Goal: Task Accomplishment & Management: Complete application form

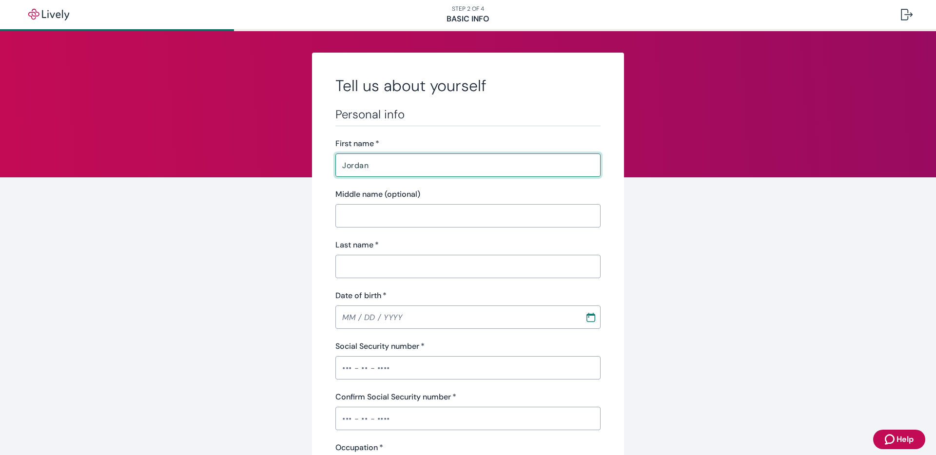
type input "Jordan"
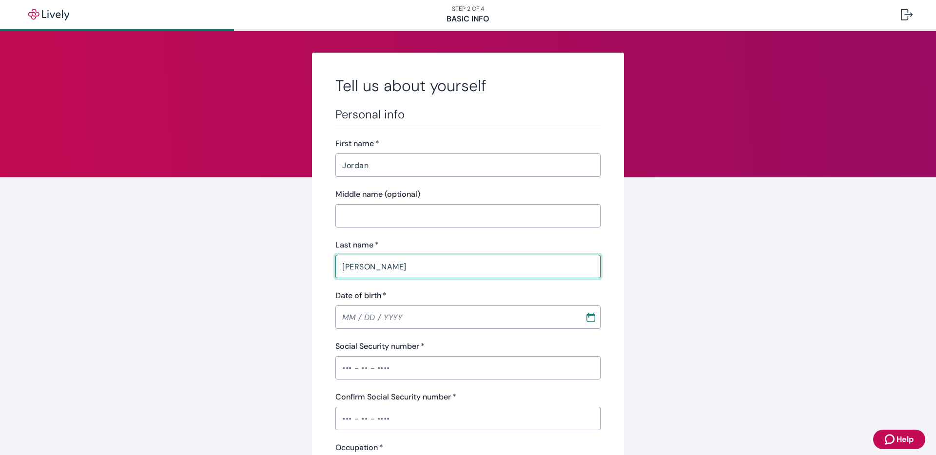
type input "[PERSON_NAME]"
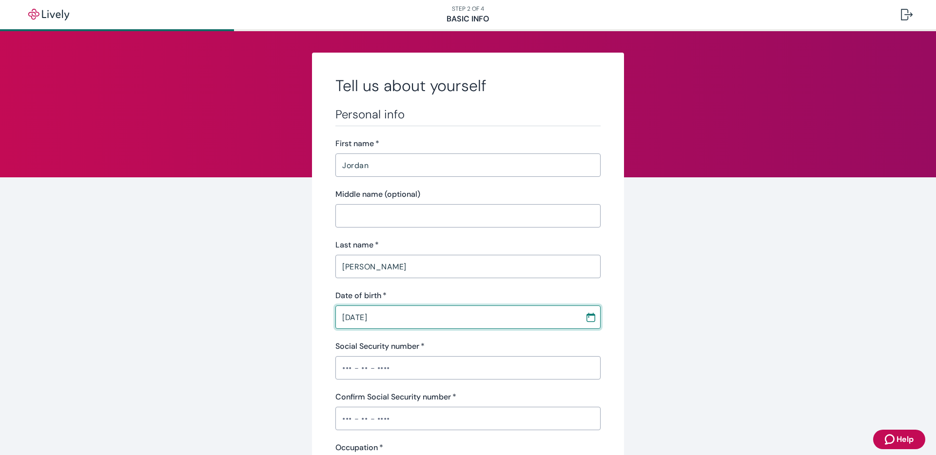
type input "[DATE]"
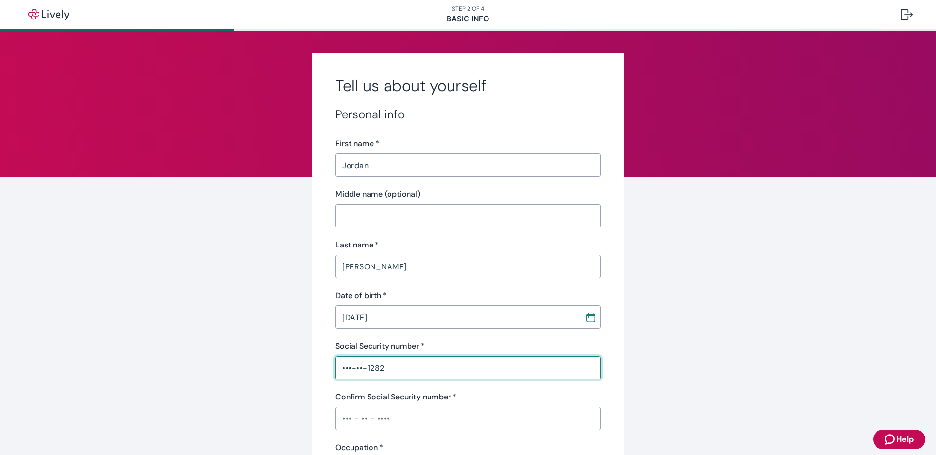
type input "•••-••-1282"
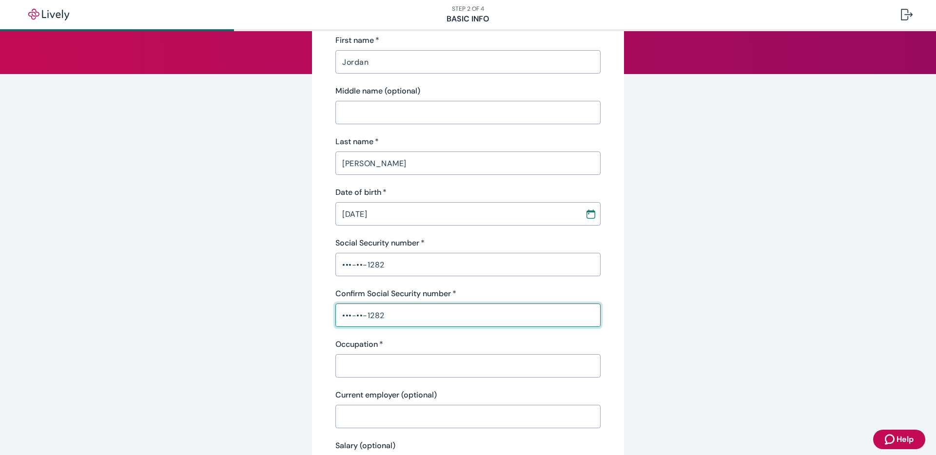
scroll to position [120, 0]
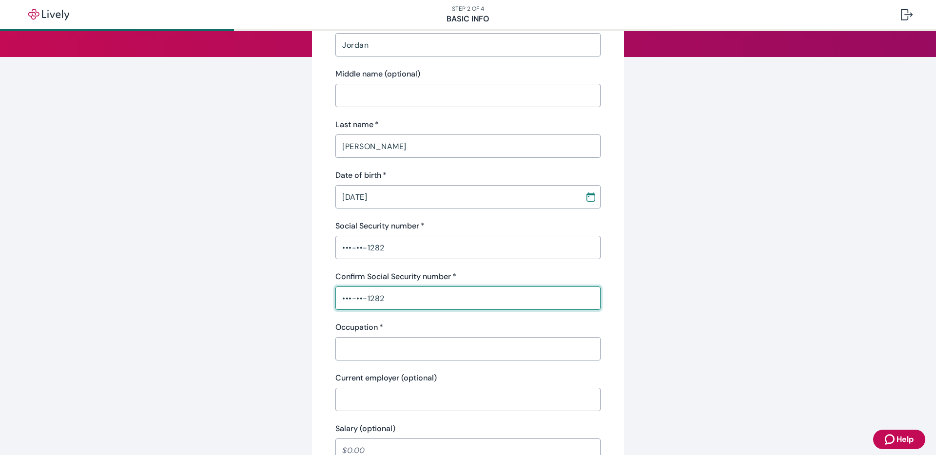
type input "•••-••-1282"
click at [386, 341] on input "Occupation   *" at bounding box center [467, 348] width 265 height 19
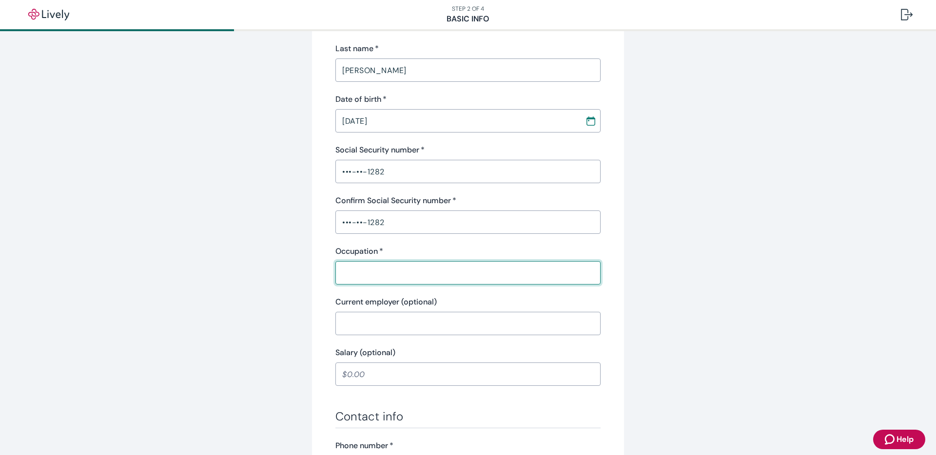
scroll to position [214, 0]
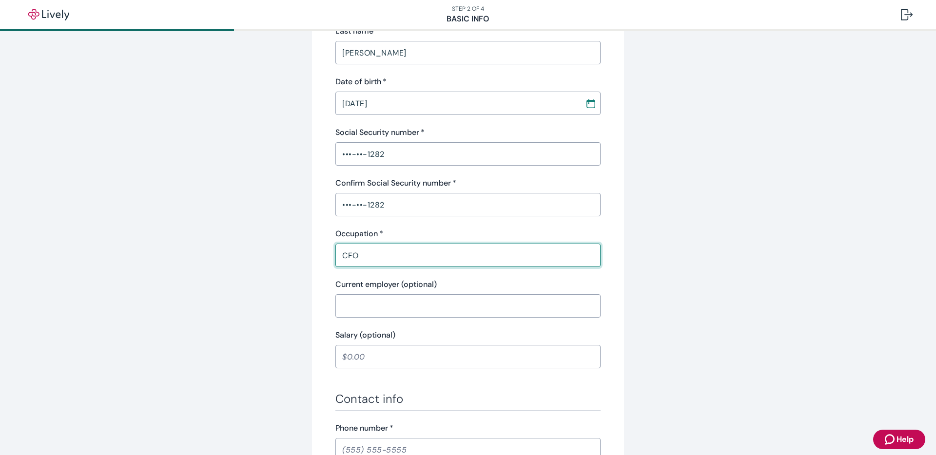
type input "CFO"
click at [367, 310] on input "Current employer (optional)" at bounding box center [467, 305] width 265 height 19
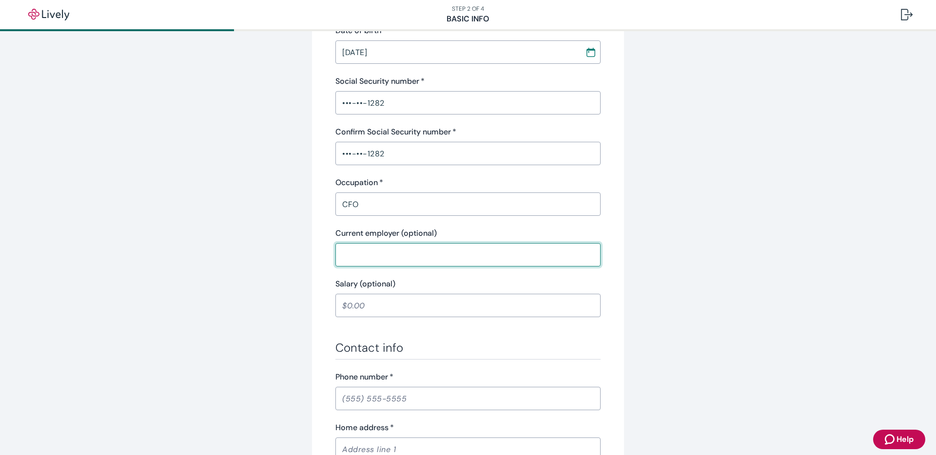
scroll to position [286, 0]
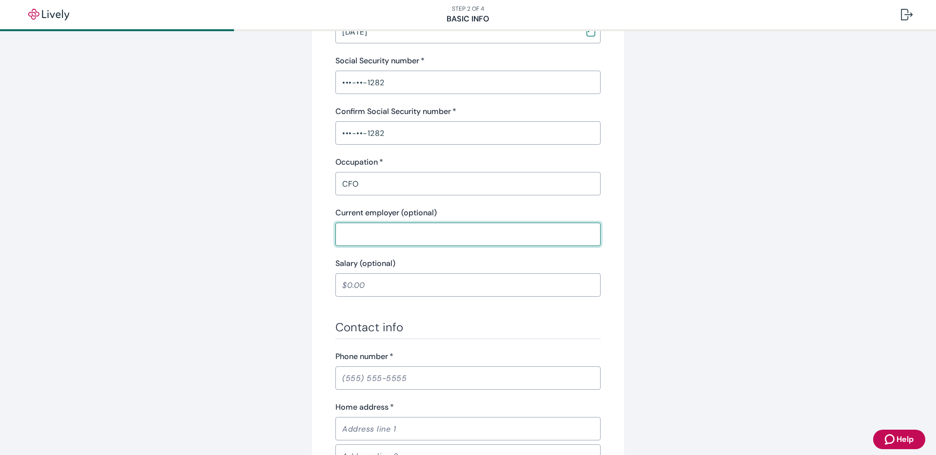
click at [363, 285] on input "Salary (optional)" at bounding box center [467, 284] width 265 height 19
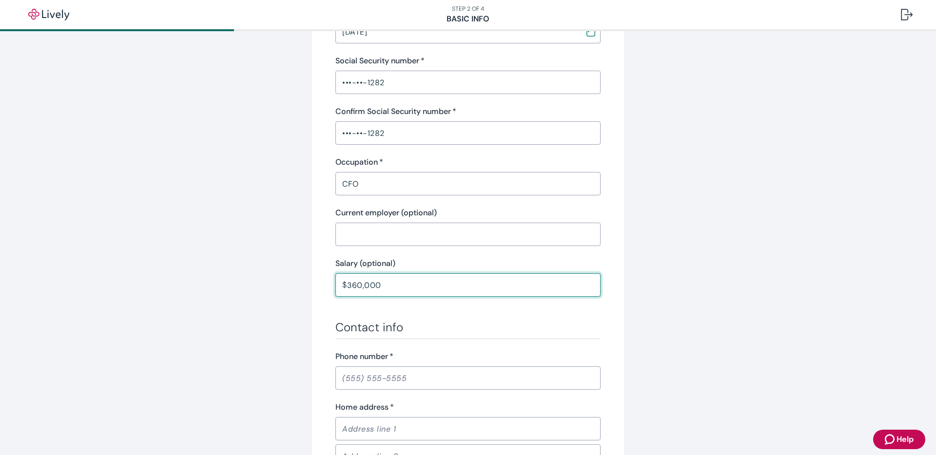
type input "360,000.00"
click at [272, 317] on div "Tell us about yourself Personal info First name   * [PERSON_NAME] ​ Middle name…" at bounding box center [468, 221] width 468 height 909
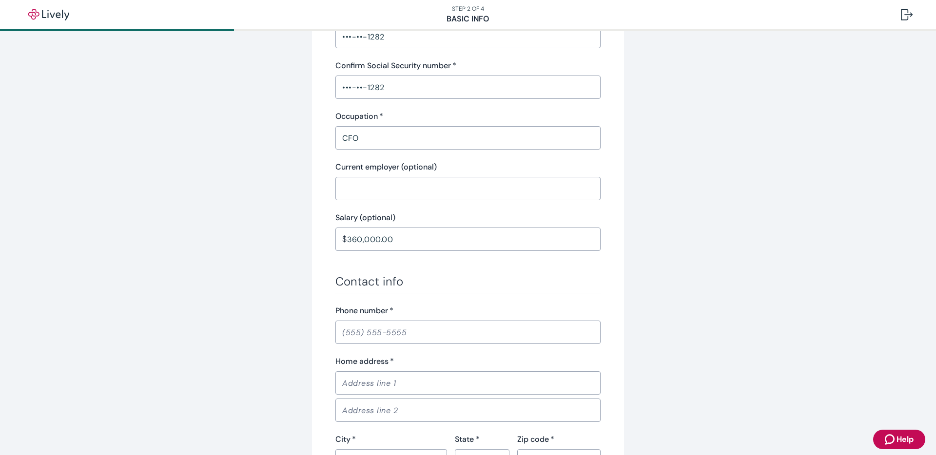
scroll to position [339, 0]
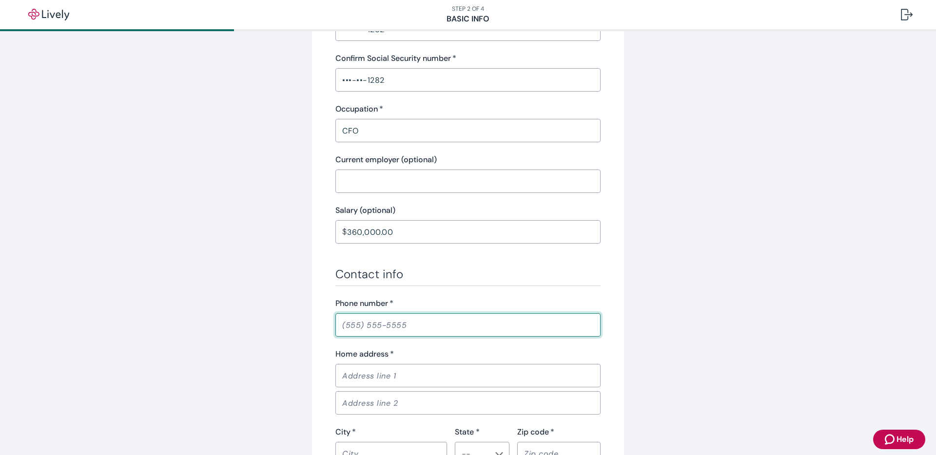
click at [360, 329] on input "Phone number   *" at bounding box center [467, 324] width 265 height 19
type input "[PHONE_NUMBER]"
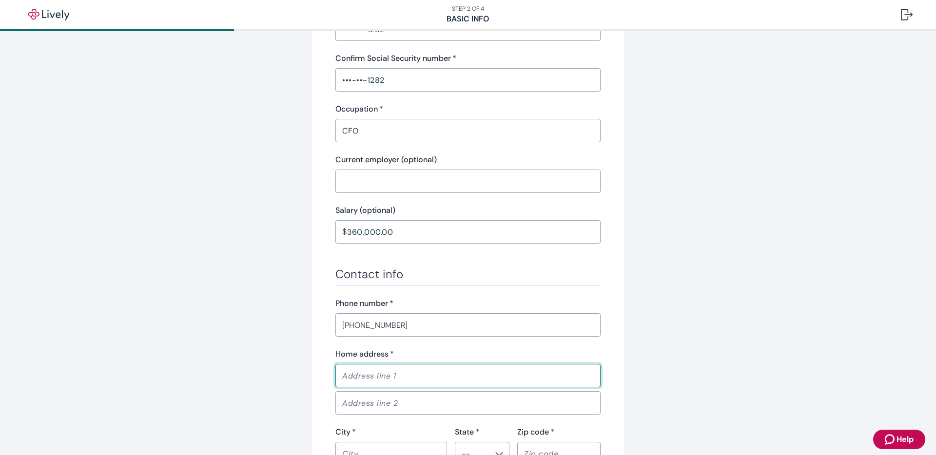
click at [369, 377] on input "Home address   *" at bounding box center [467, 375] width 265 height 19
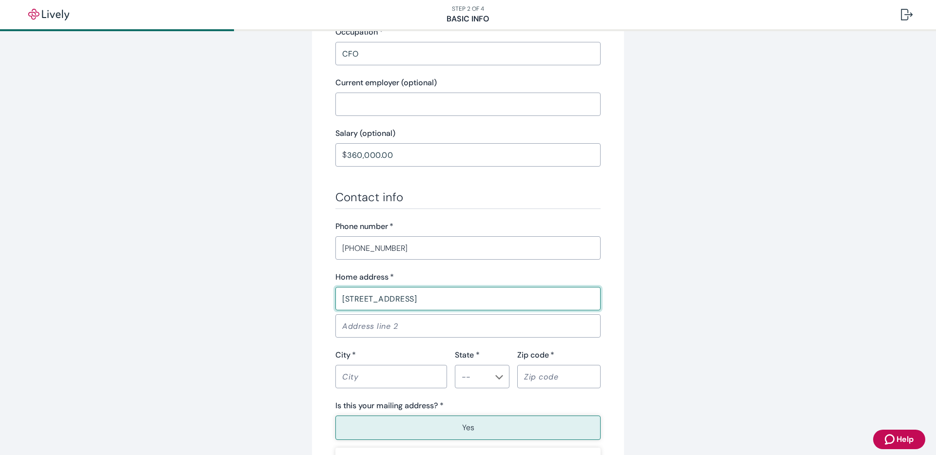
scroll to position [491, 0]
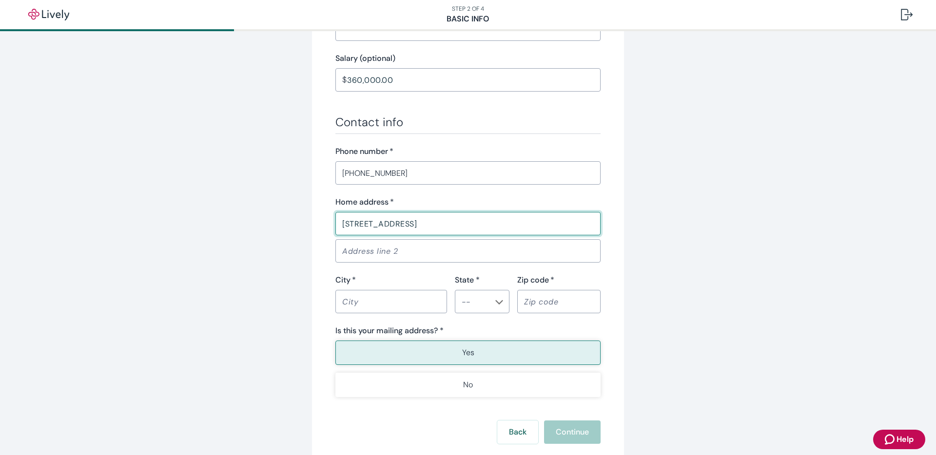
type input "[STREET_ADDRESS]"
click at [359, 298] on input "City   *" at bounding box center [391, 301] width 112 height 19
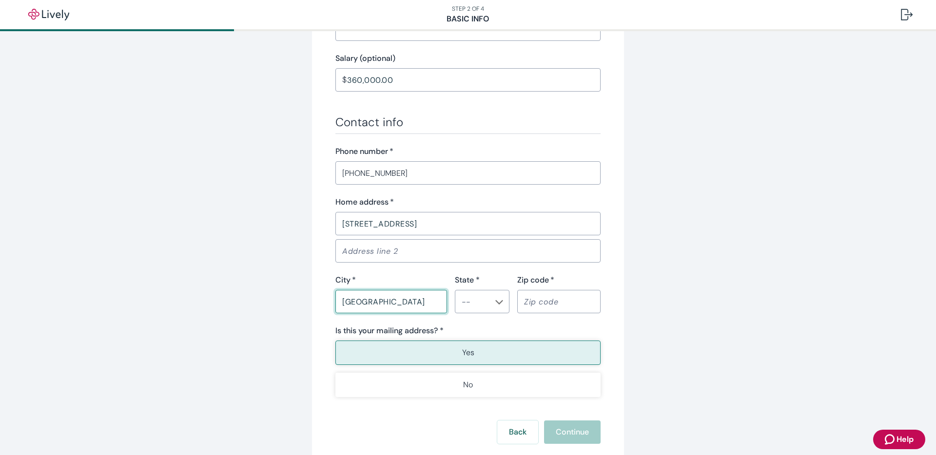
type input "[GEOGRAPHIC_DATA]"
type input "v"
type input "CO"
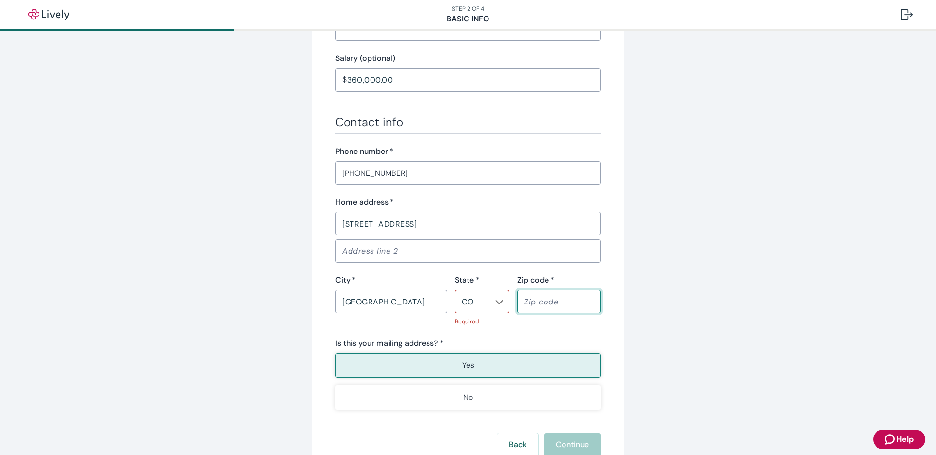
click at [359, 298] on input "[GEOGRAPHIC_DATA]" at bounding box center [391, 301] width 112 height 19
type input "Boul80304der"
click at [649, 343] on div "Tell us about yourself Personal info First name   * [PERSON_NAME] ​ Middle name…" at bounding box center [468, 23] width 468 height 922
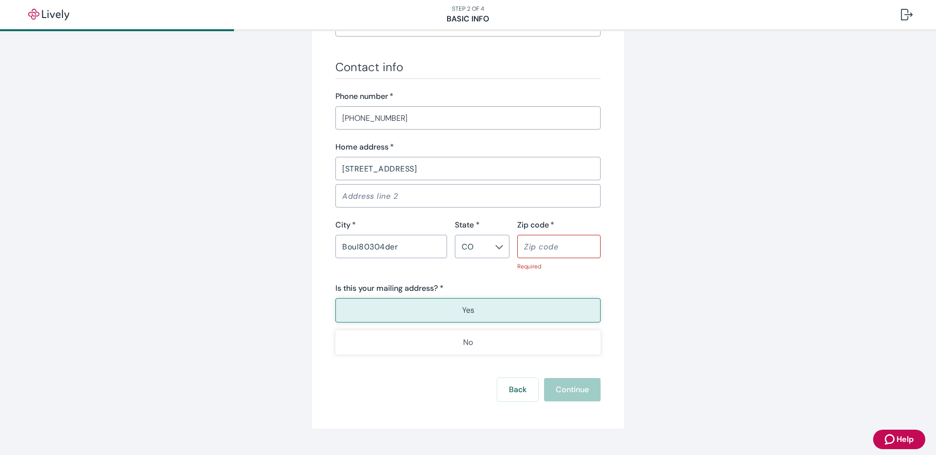
scroll to position [550, 0]
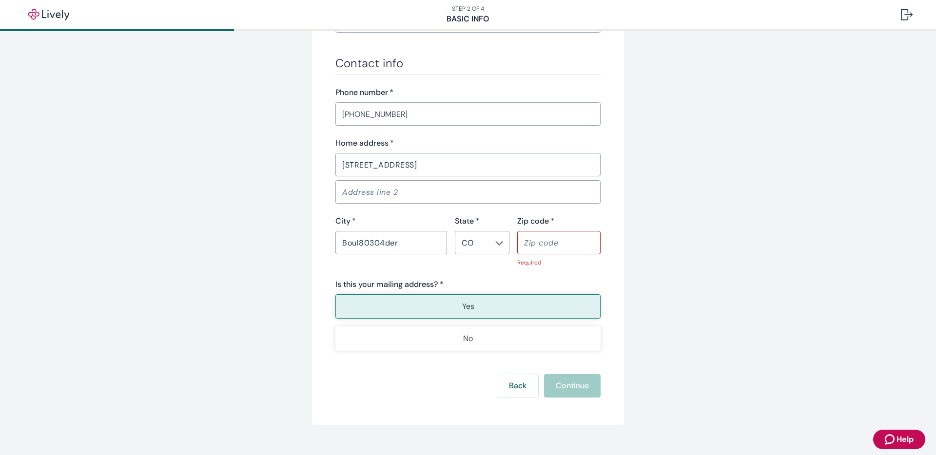
click at [467, 290] on div "Is this your mailing address? * Yes No" at bounding box center [467, 315] width 265 height 72
click at [467, 307] on p "Yes" at bounding box center [468, 307] width 12 height 12
click at [561, 247] on input "Zip code   *" at bounding box center [558, 242] width 83 height 19
type input "80304"
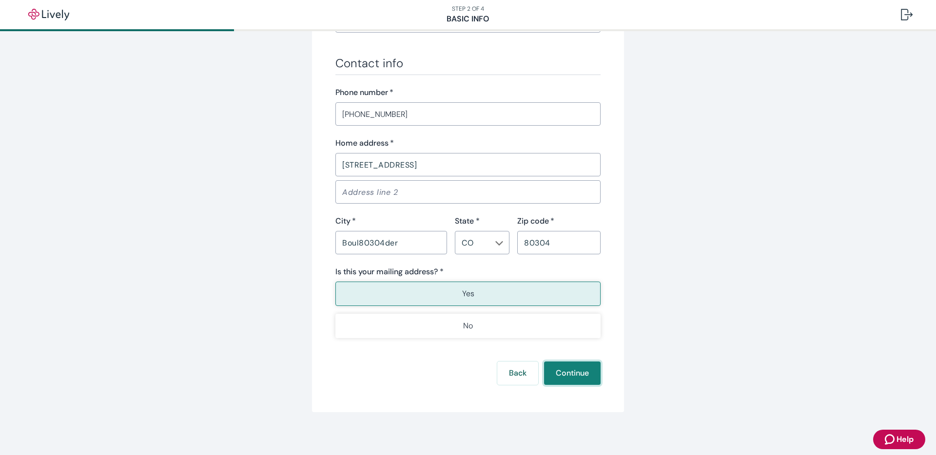
click at [570, 376] on button "Continue" at bounding box center [572, 373] width 57 height 23
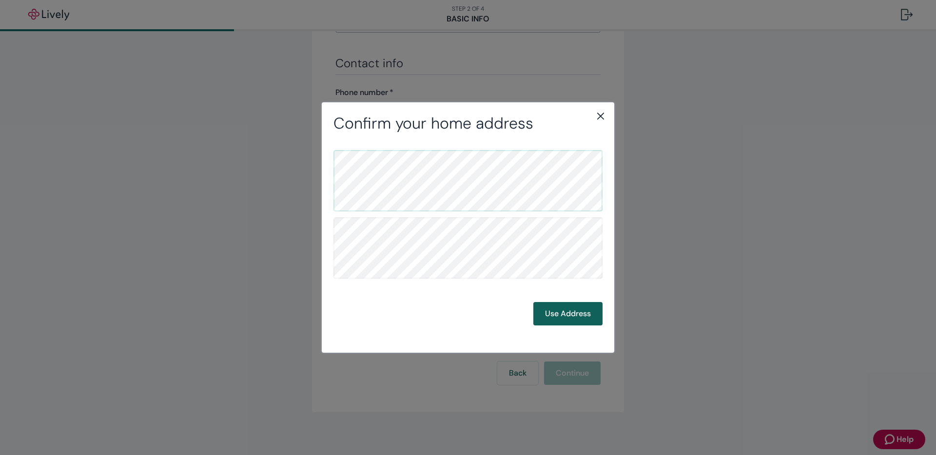
click at [569, 309] on button "Use Address" at bounding box center [567, 313] width 69 height 23
click at [568, 316] on button "Use Address" at bounding box center [567, 313] width 69 height 23
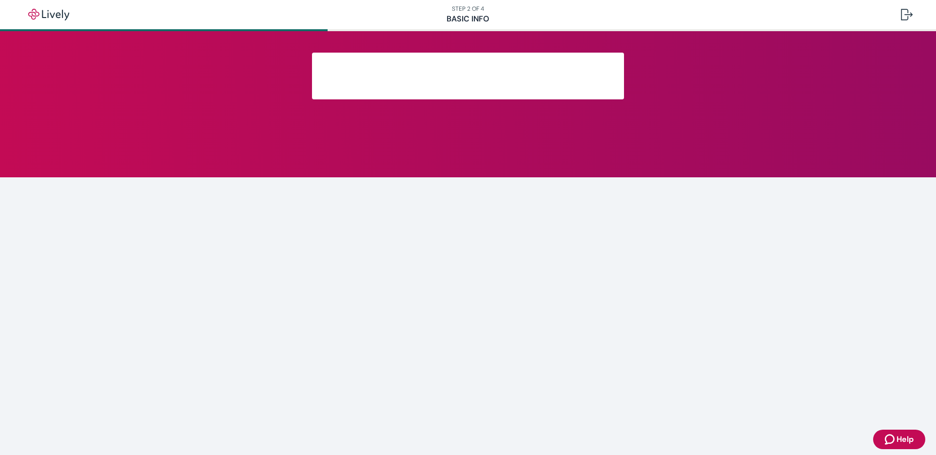
scroll to position [97, 0]
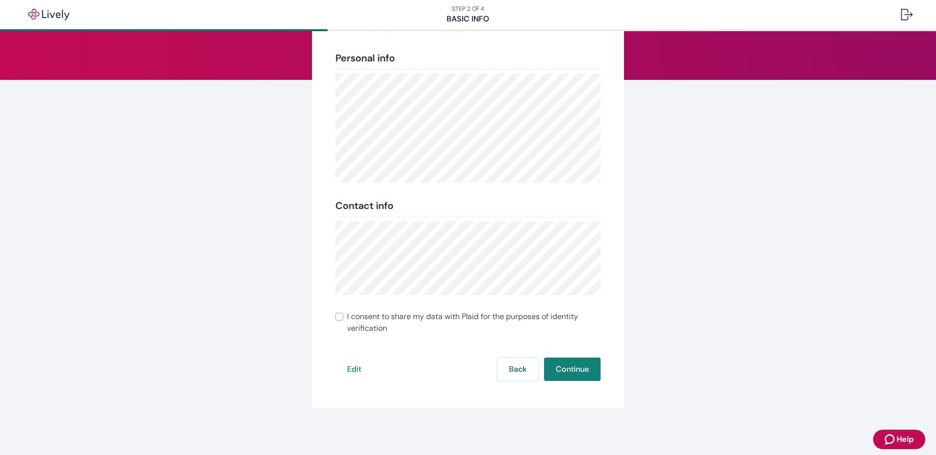
click at [378, 318] on span "I consent to share my data with Plaid for the purposes of identity verification" at bounding box center [473, 322] width 253 height 23
click at [343, 318] on input "I consent to share my data with Plaid for the purposes of identity verification" at bounding box center [339, 317] width 8 height 8
checkbox input "true"
click at [569, 368] on button "Continue" at bounding box center [572, 369] width 57 height 23
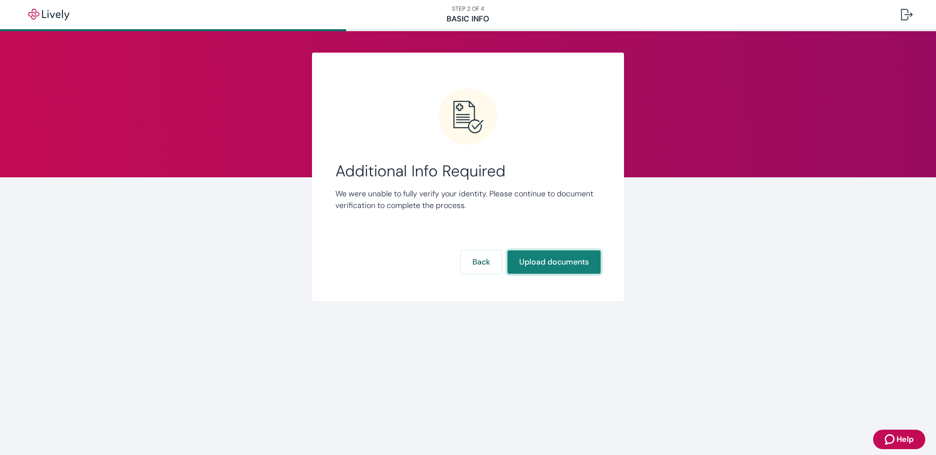
click at [544, 259] on button "Upload documents" at bounding box center [553, 262] width 93 height 23
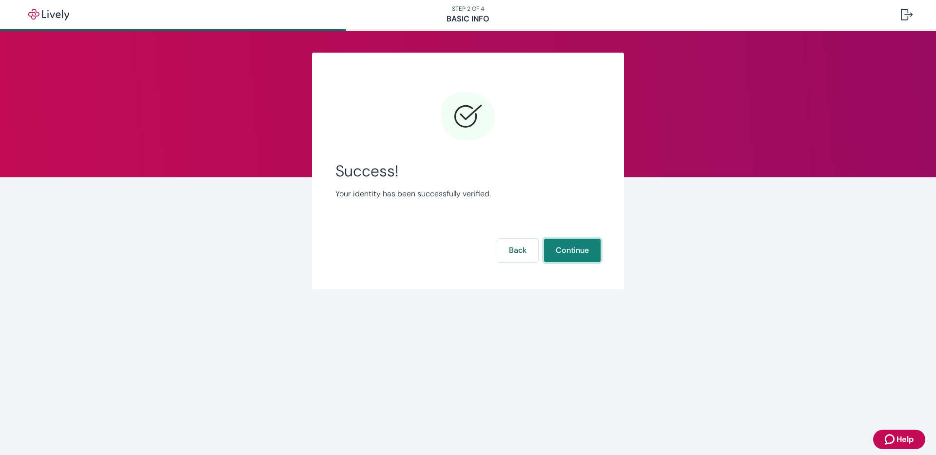
click at [570, 251] on button "Continue" at bounding box center [572, 250] width 57 height 23
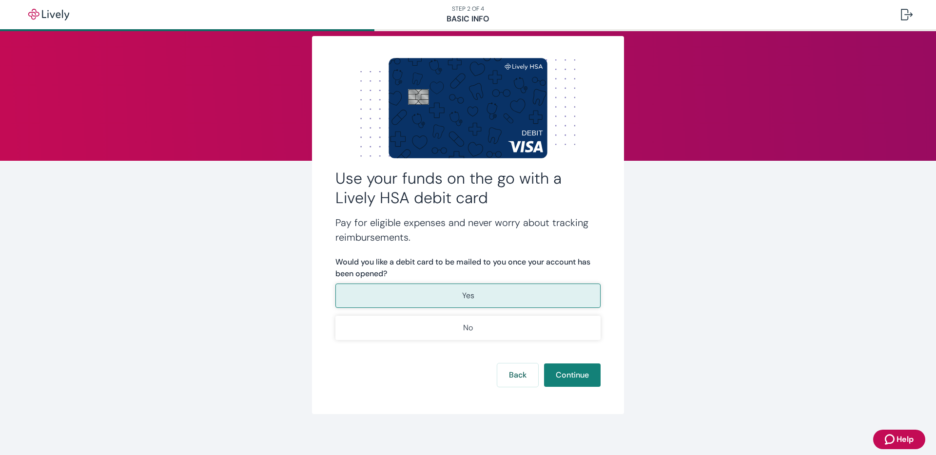
scroll to position [22, 0]
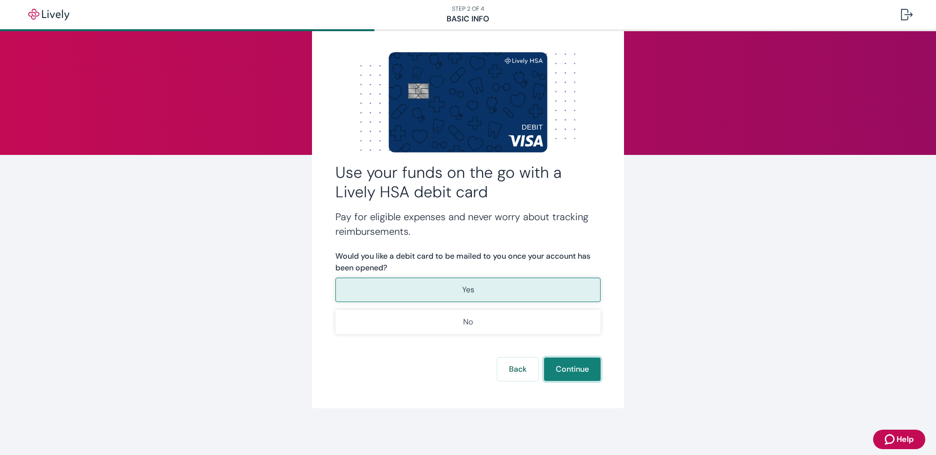
click at [565, 364] on button "Continue" at bounding box center [572, 369] width 57 height 23
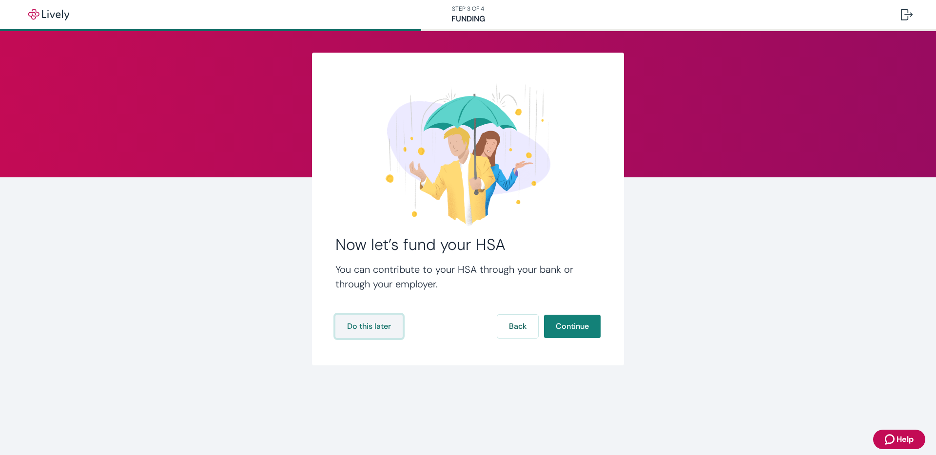
click at [373, 328] on button "Do this later" at bounding box center [368, 326] width 67 height 23
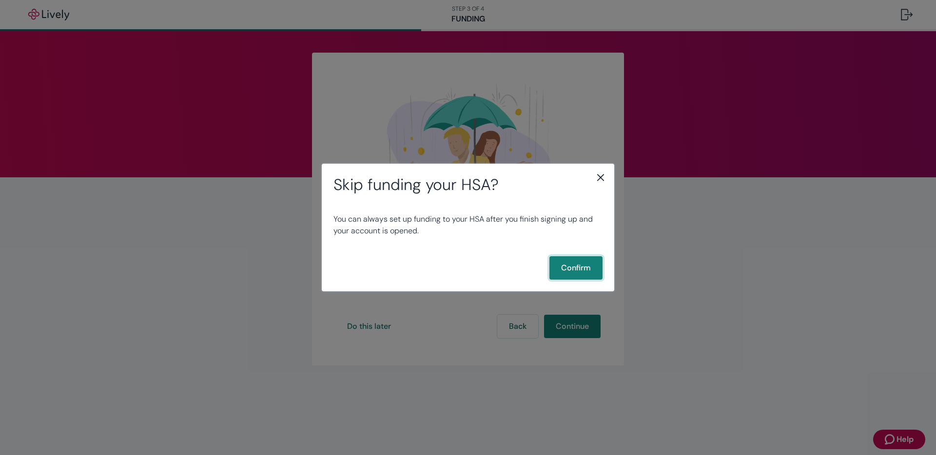
click at [569, 271] on button "Confirm" at bounding box center [575, 267] width 53 height 23
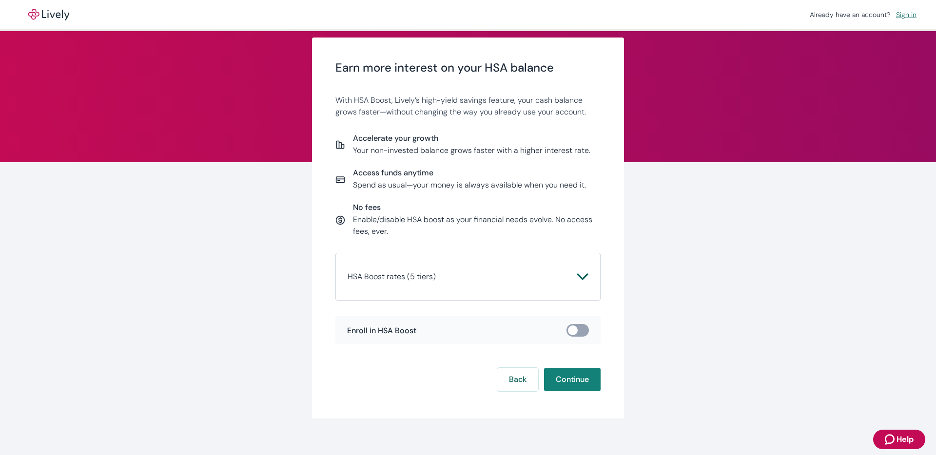
scroll to position [16, 0]
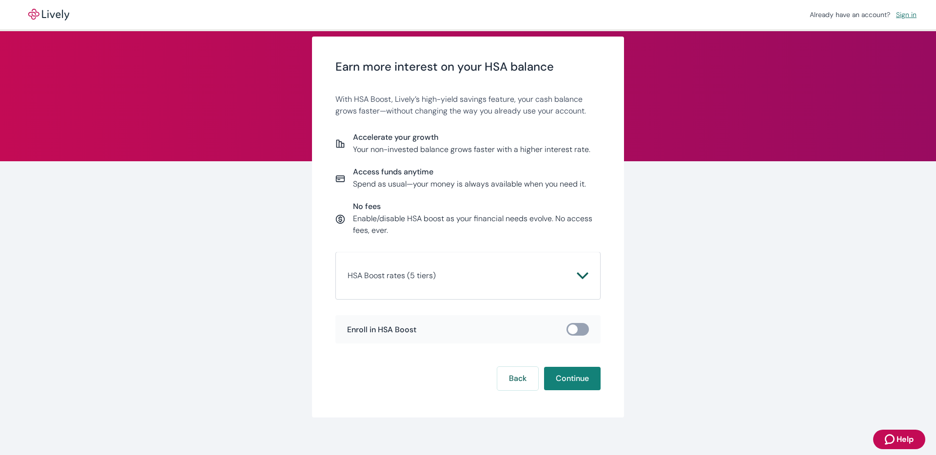
click at [562, 284] on button "HSA Boost rates (5 tiers)" at bounding box center [467, 275] width 241 height 23
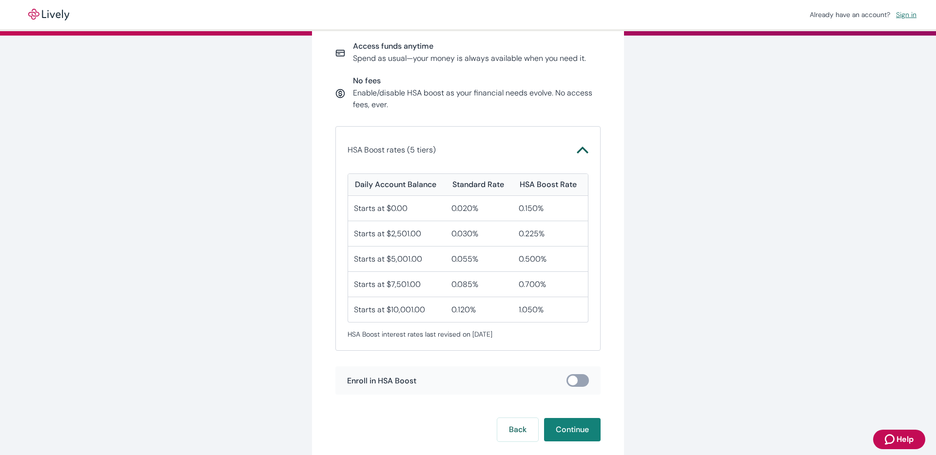
scroll to position [144, 0]
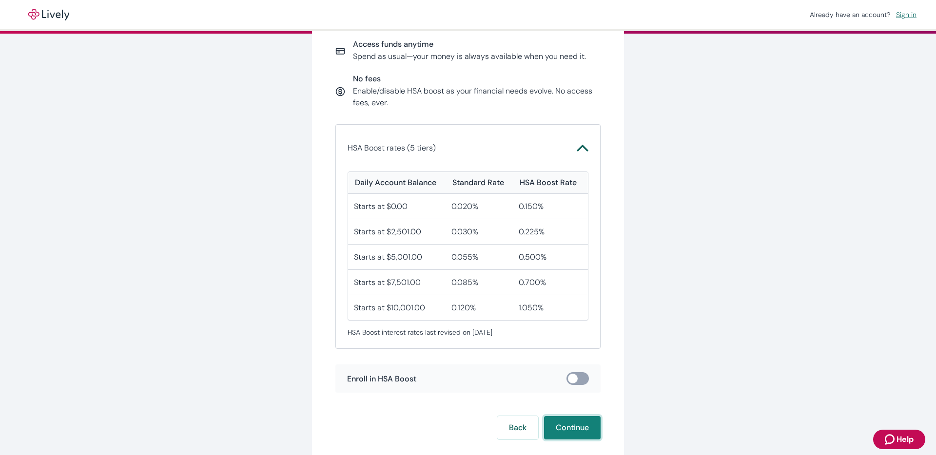
click at [557, 427] on button "Continue" at bounding box center [572, 427] width 57 height 23
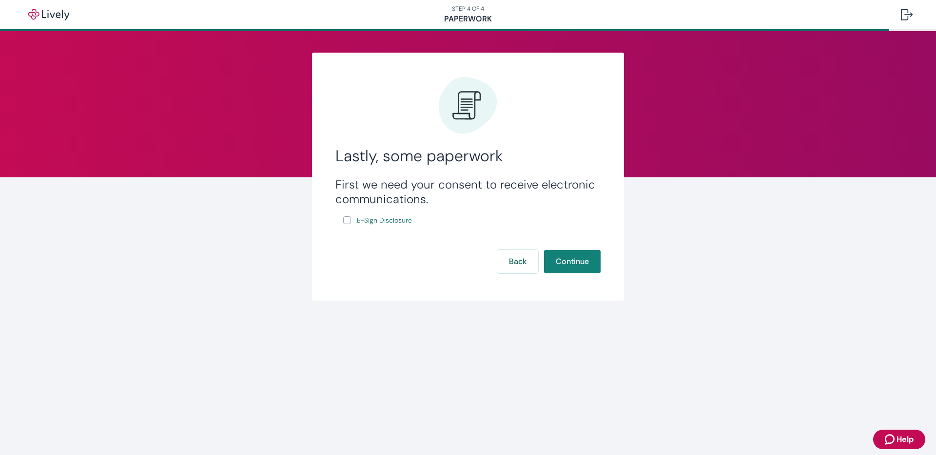
click at [347, 219] on input "E-Sign Disclosure" at bounding box center [347, 220] width 8 height 8
checkbox input "true"
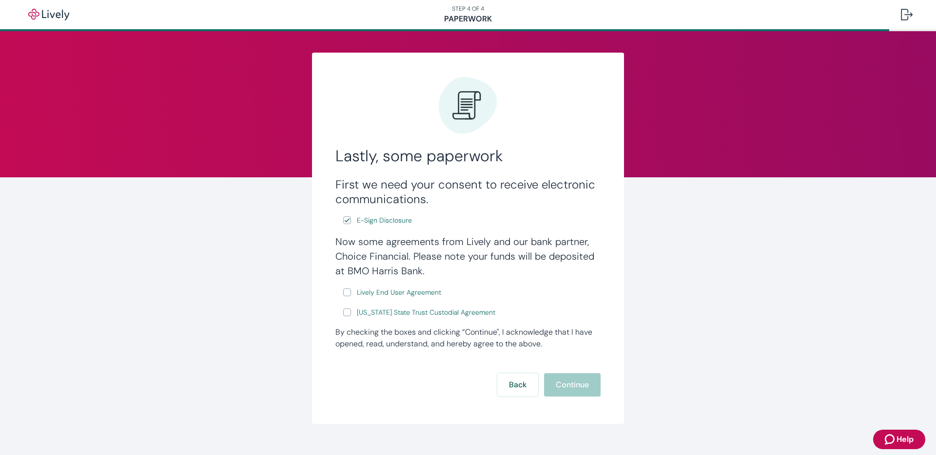
click at [348, 293] on input "Lively End User Agreement" at bounding box center [347, 293] width 8 height 8
checkbox input "true"
click at [347, 315] on input "[US_STATE] State Trust Custodial Agreement" at bounding box center [347, 313] width 8 height 8
checkbox input "true"
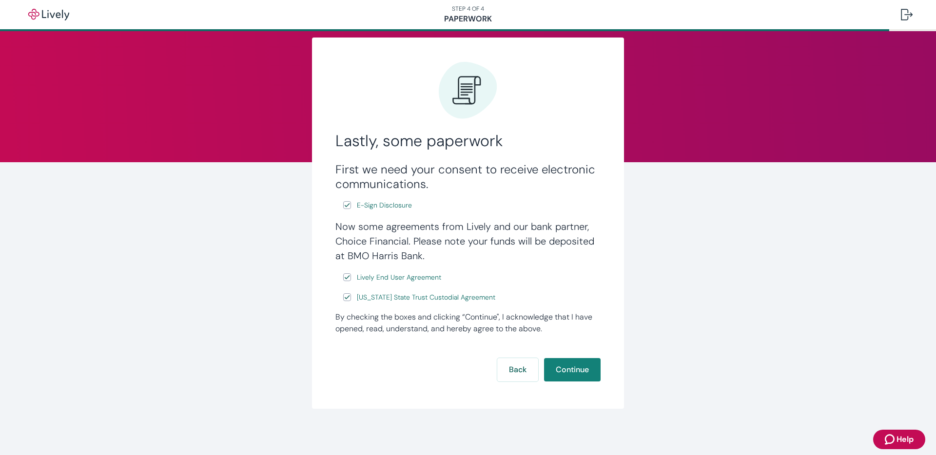
scroll to position [16, 0]
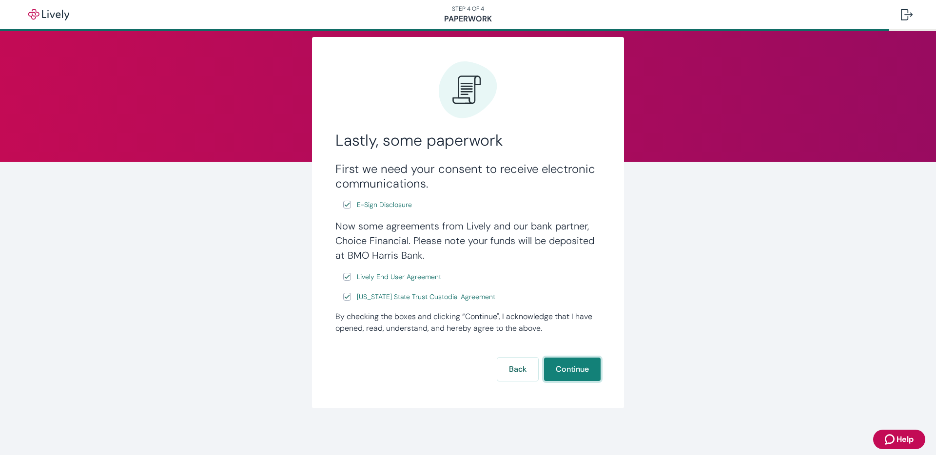
click at [566, 369] on button "Continue" at bounding box center [572, 369] width 57 height 23
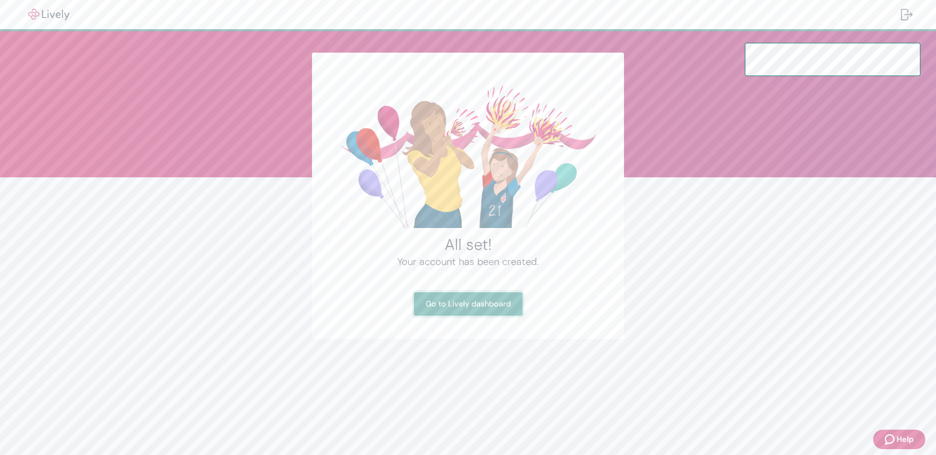
click at [463, 307] on link "Go to Lively dashboard" at bounding box center [468, 303] width 109 height 23
